Goal: Transaction & Acquisition: Purchase product/service

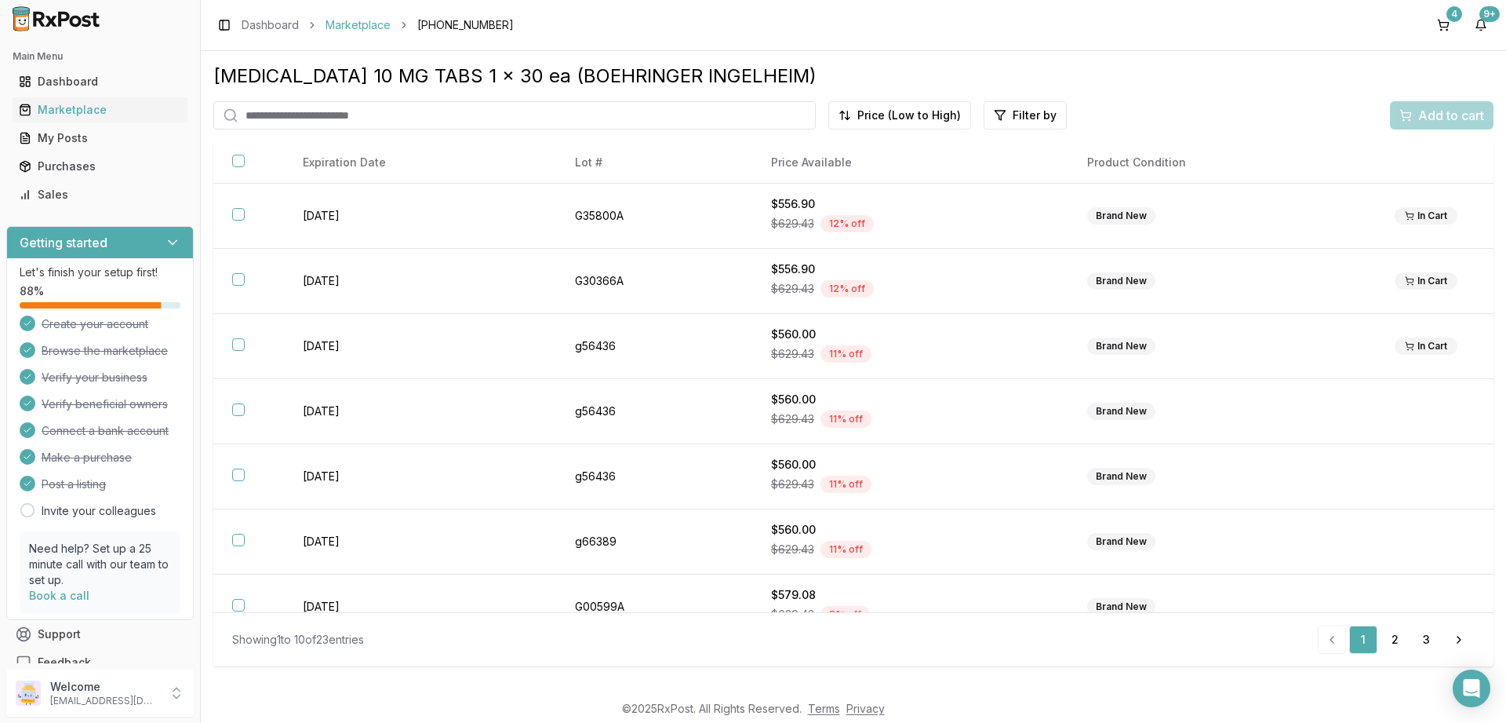
click at [351, 21] on link "Marketplace" at bounding box center [358, 25] width 65 height 16
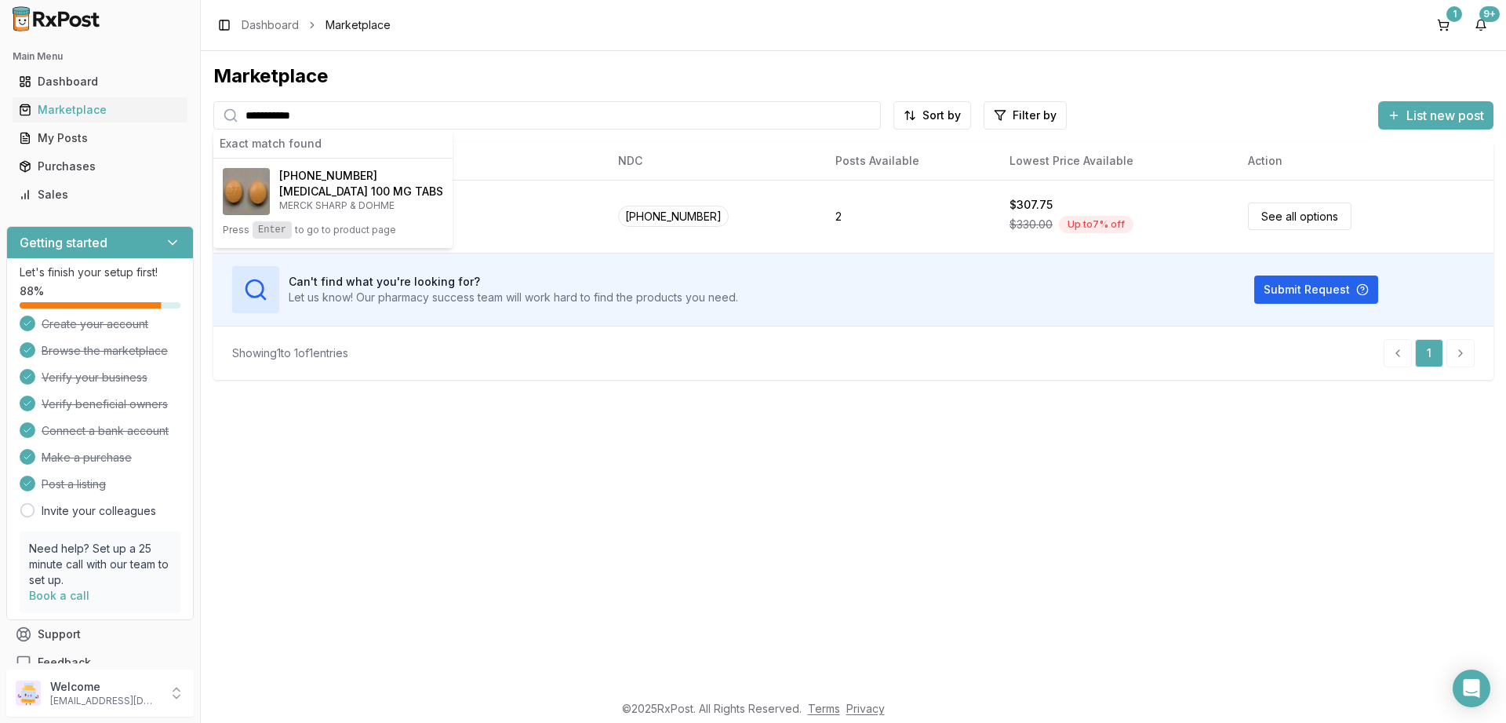
type input "**********"
click at [344, 181] on span "[PHONE_NUMBER]" at bounding box center [328, 176] width 98 height 16
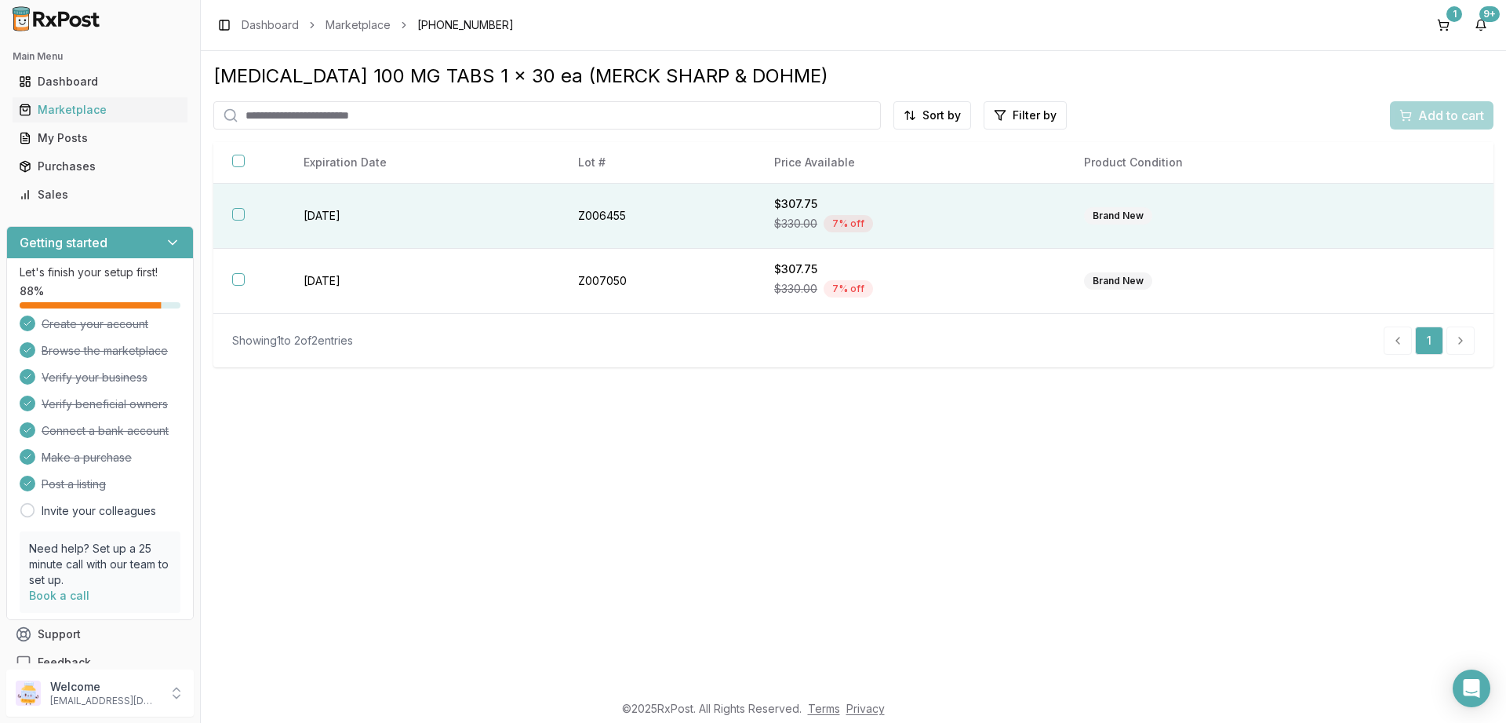
click at [239, 217] on button "button" at bounding box center [238, 214] width 13 height 13
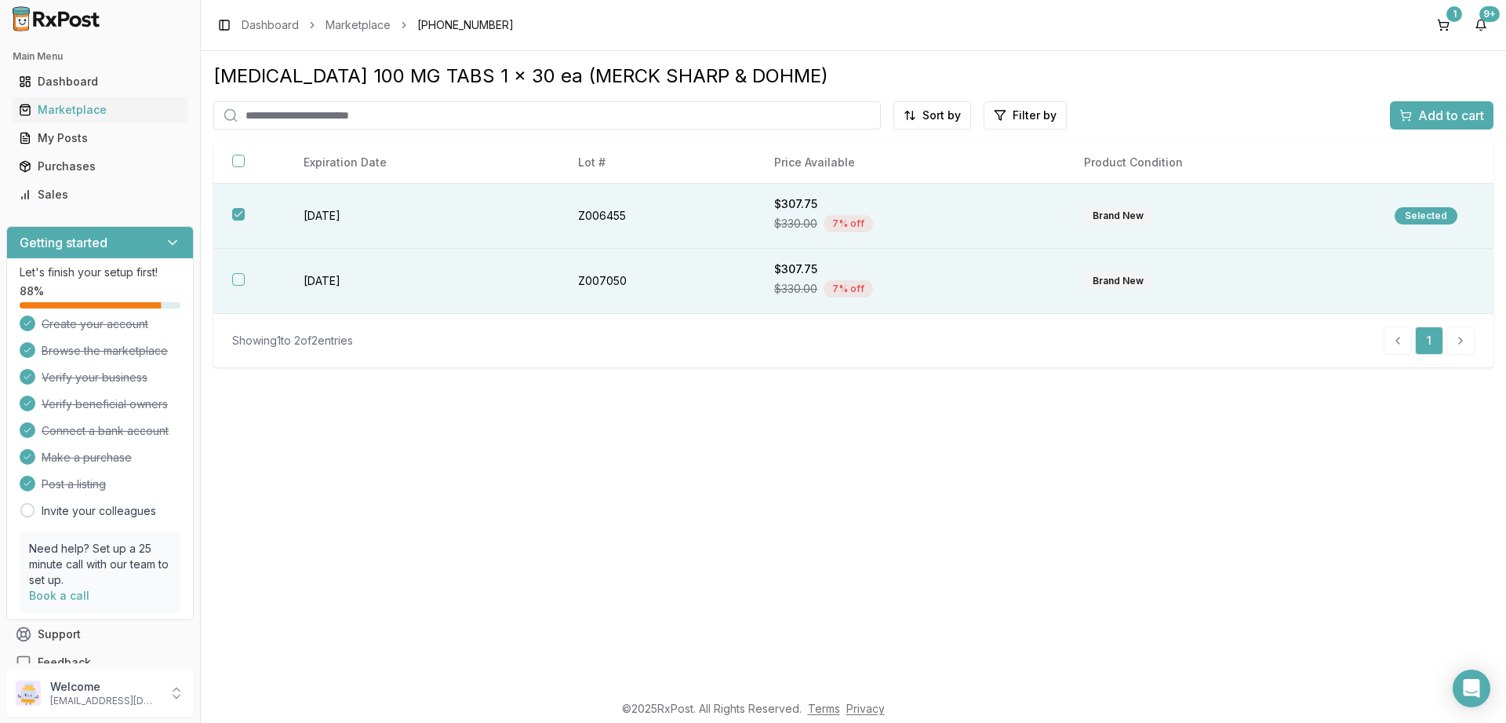
click at [237, 282] on button "button" at bounding box center [238, 279] width 13 height 13
click at [1431, 114] on span "Add to cart" at bounding box center [1452, 115] width 66 height 19
